Goal: Obtain resource: Download file/media

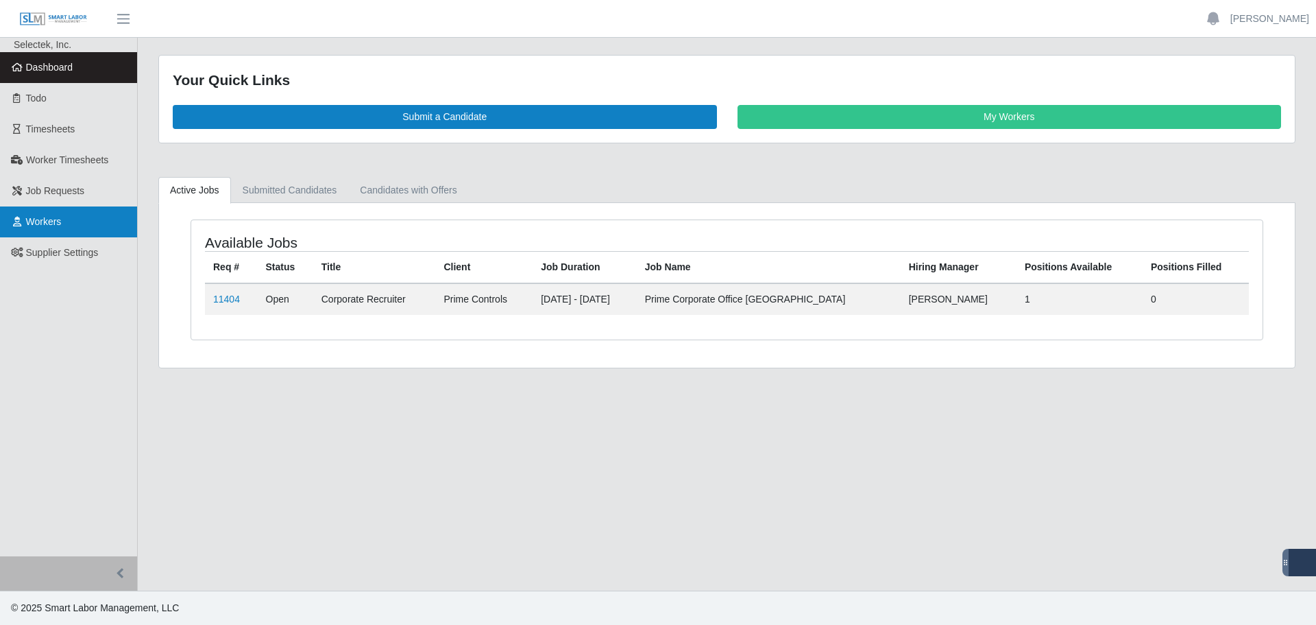
click at [25, 211] on link "Workers" at bounding box center [68, 221] width 137 height 31
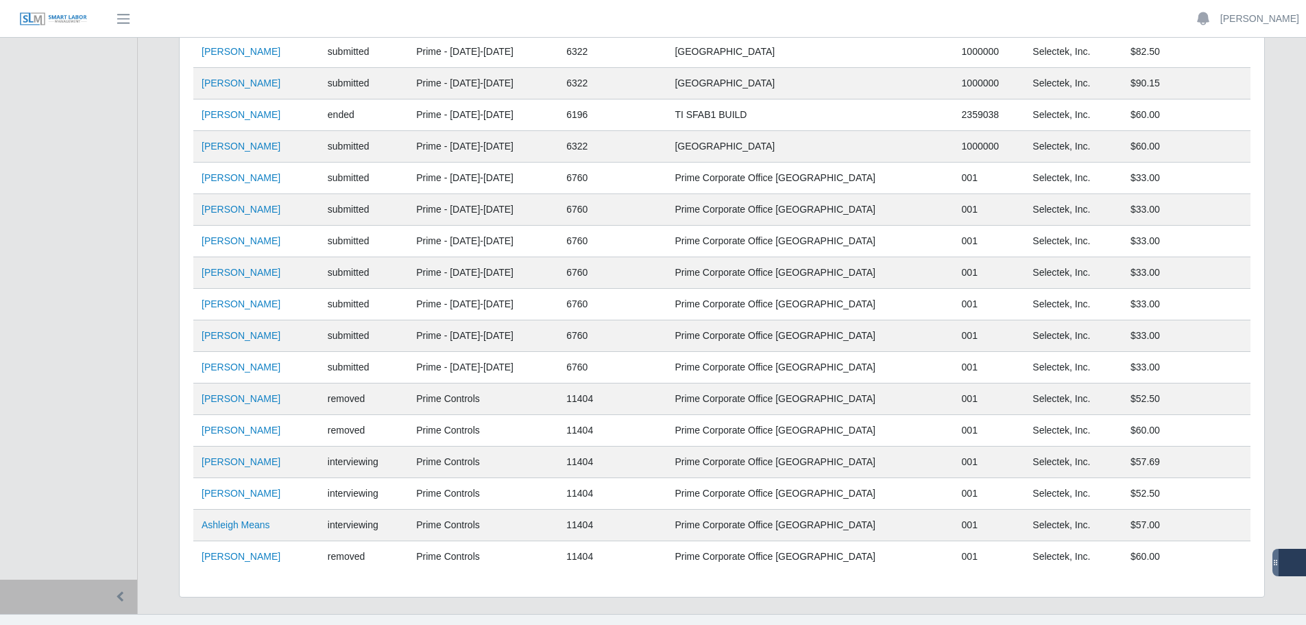
scroll to position [344, 0]
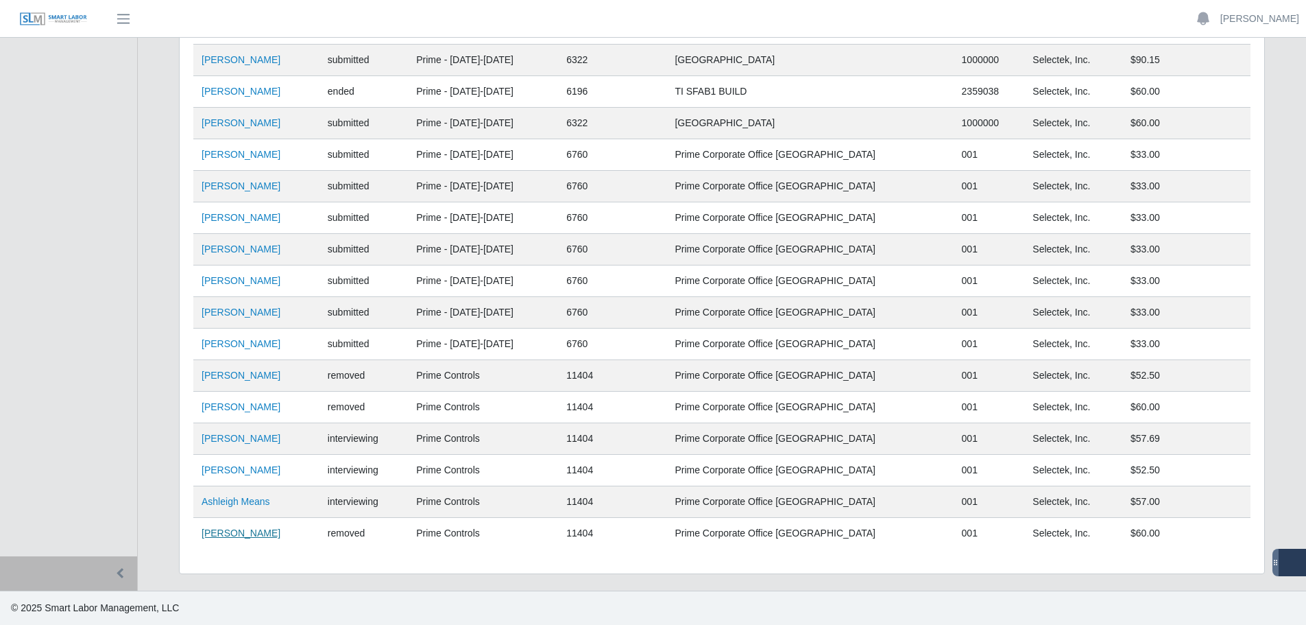
click at [249, 533] on link "Arreil Graham" at bounding box center [241, 532] width 79 height 11
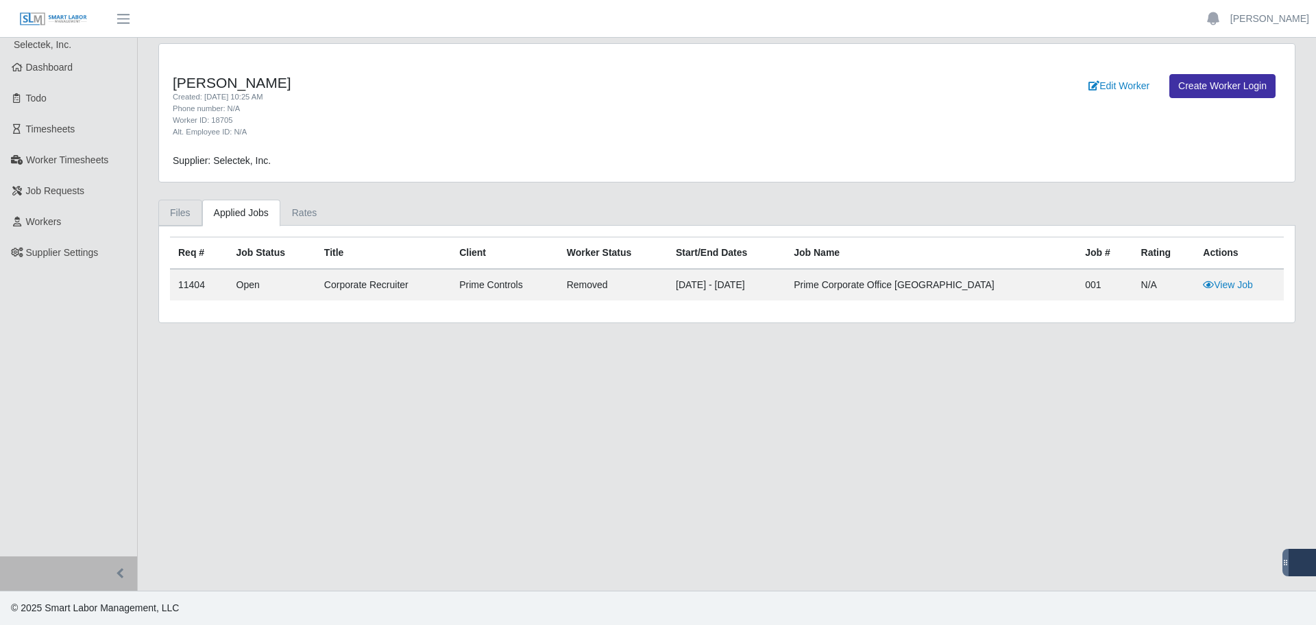
click at [180, 214] on link "Files" at bounding box center [180, 213] width 44 height 27
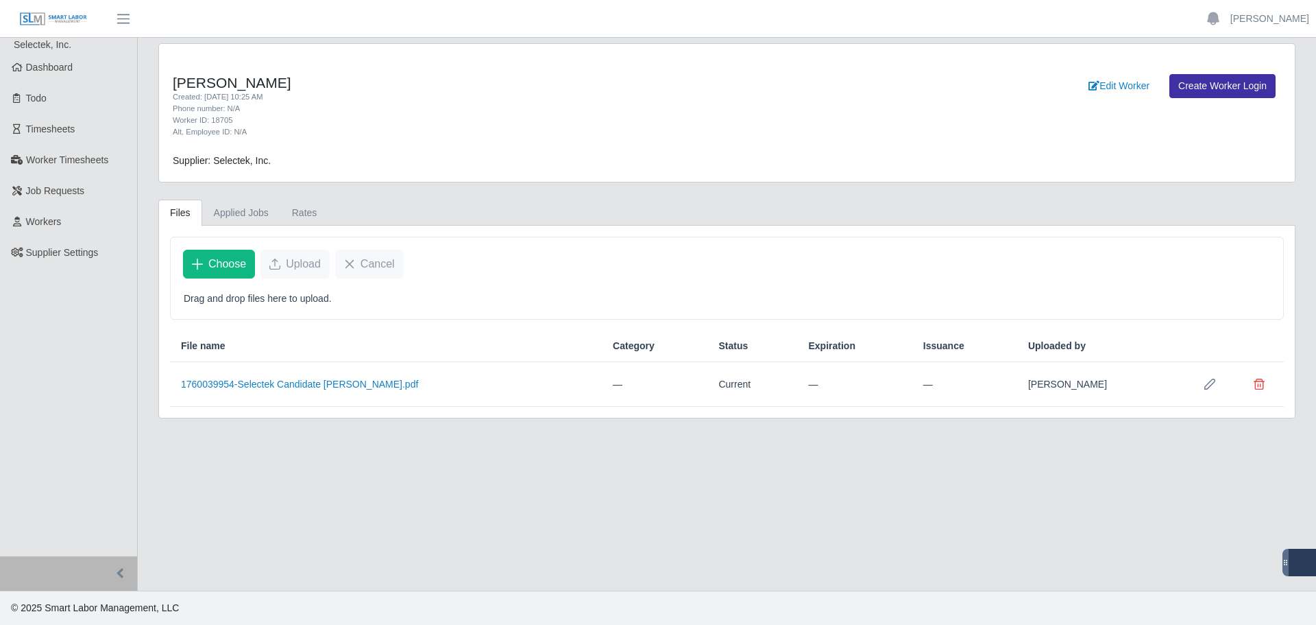
click at [261, 394] on td "1760039954-Selectek Candidate [PERSON_NAME].pdf" at bounding box center [386, 384] width 432 height 45
click at [263, 387] on link "1760039954-Selectek Candidate [PERSON_NAME].pdf" at bounding box center [299, 383] width 237 height 11
